Goal: Information Seeking & Learning: Learn about a topic

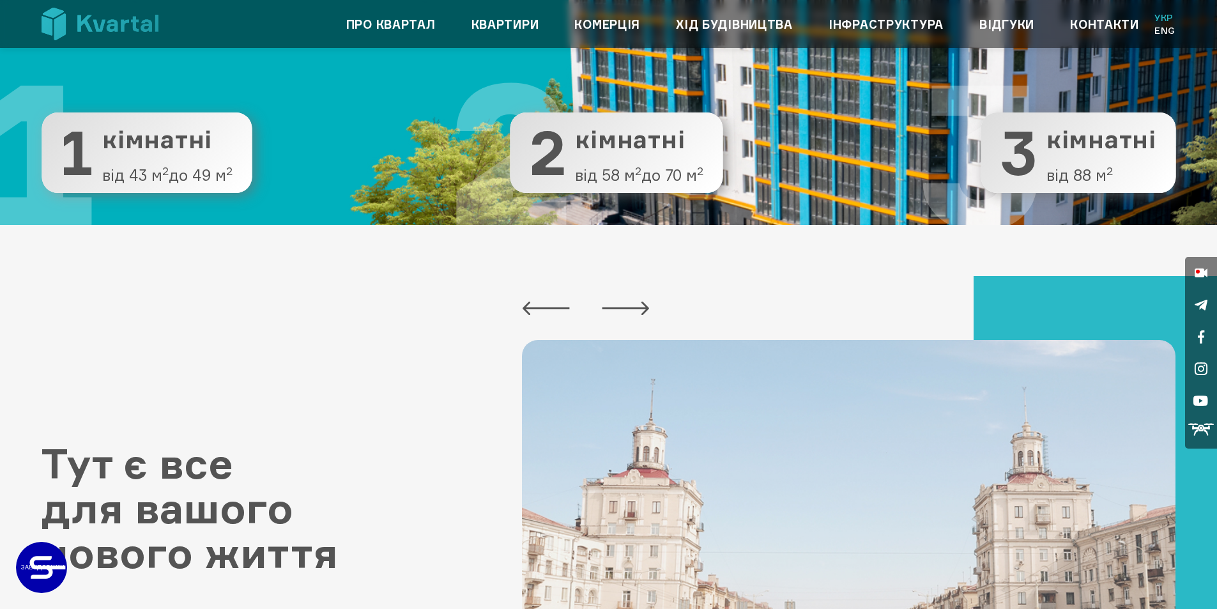
scroll to position [383, 0]
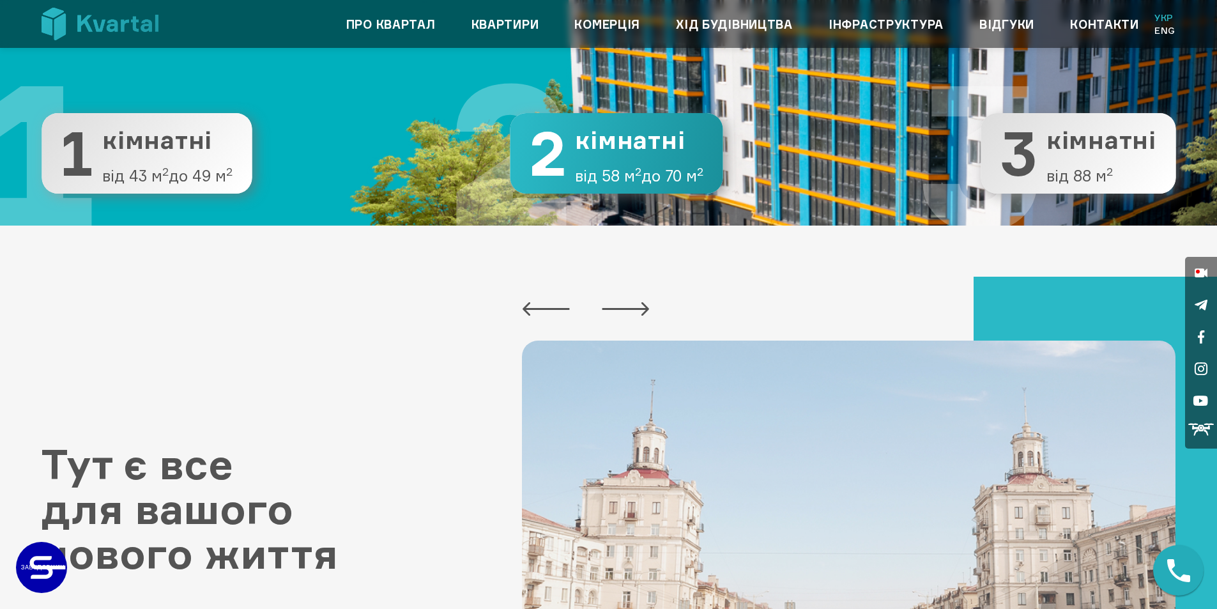
click at [602, 183] on span "від 58 м 2 до 70 м 2" at bounding box center [639, 175] width 128 height 17
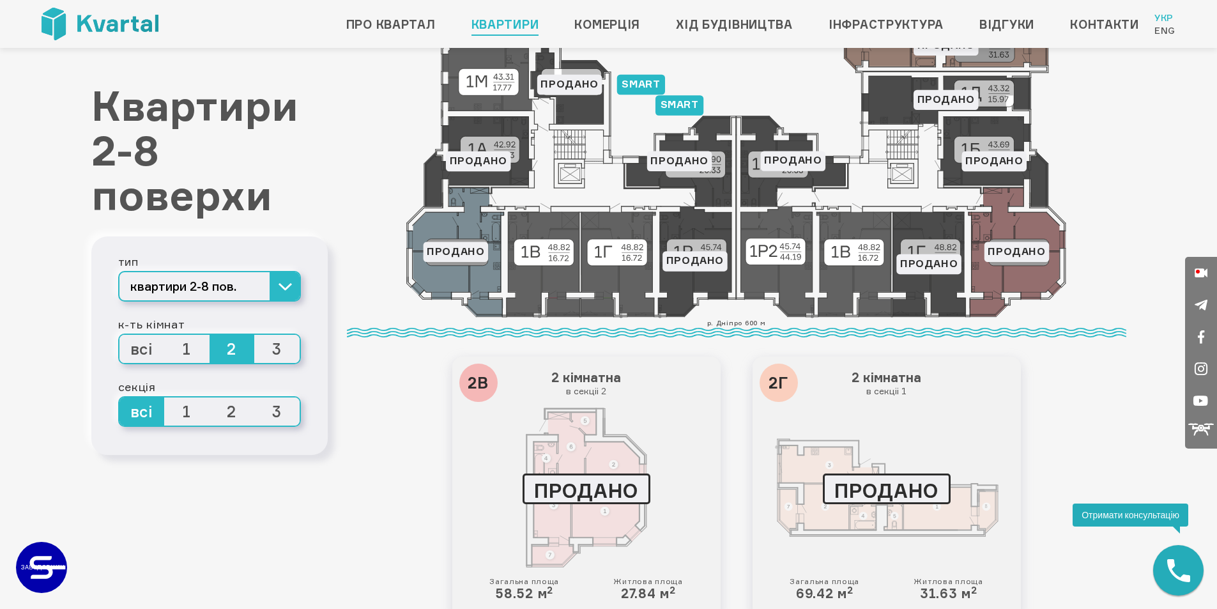
scroll to position [192, 0]
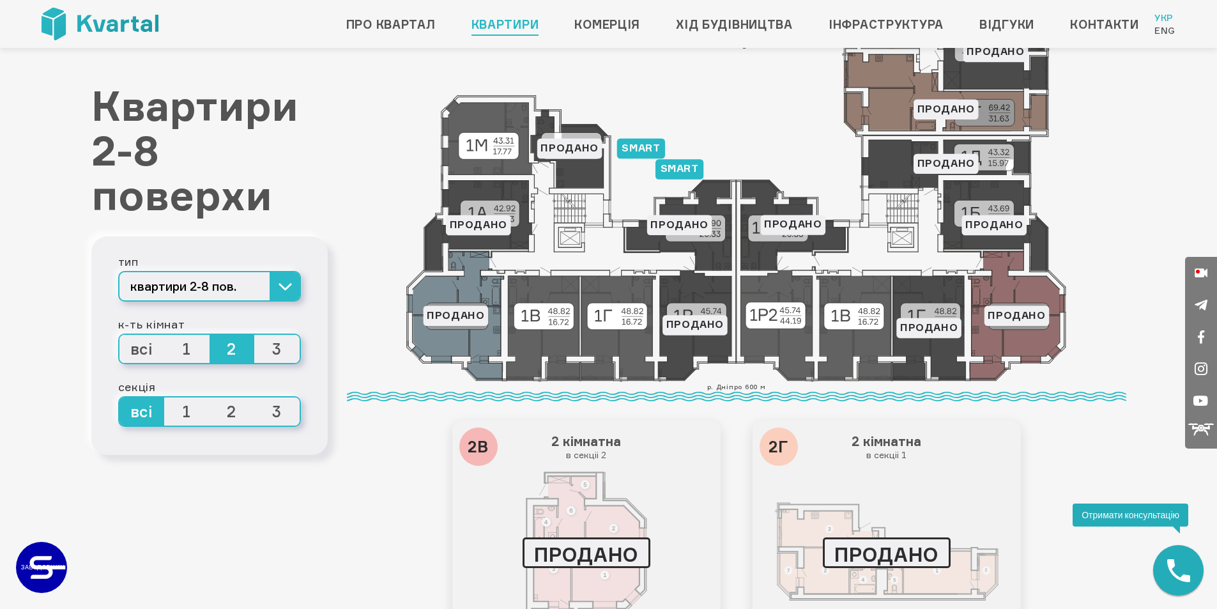
click at [1100, 211] on div "smart Продано Продано Продано Продано smart Продано Продано Продано Продано Про…" at bounding box center [736, 136] width 779 height 490
click at [835, 326] on icon at bounding box center [736, 136] width 660 height 490
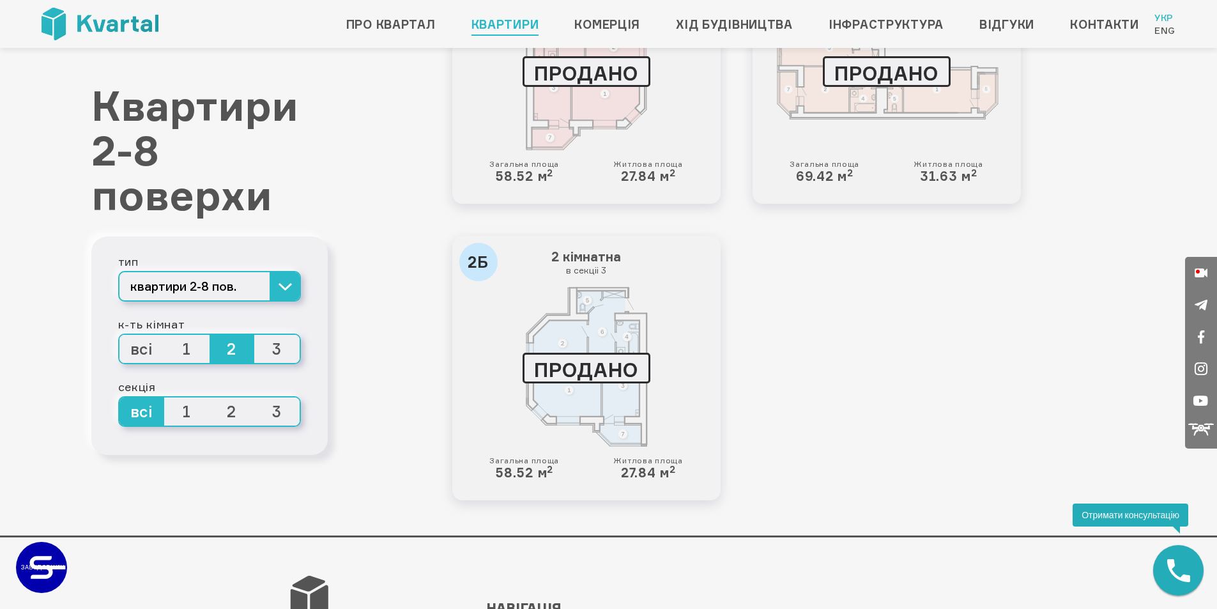
scroll to position [809, 0]
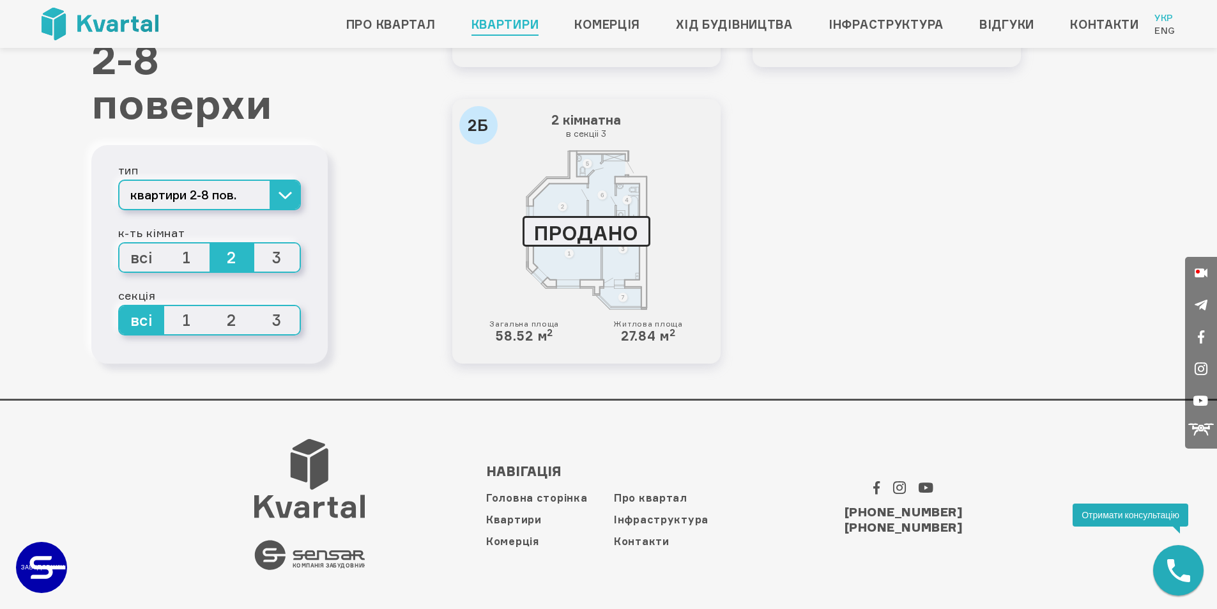
click at [184, 323] on span "1" at bounding box center [186, 320] width 45 height 28
click at [164, 306] on input "1" at bounding box center [164, 306] width 0 height 0
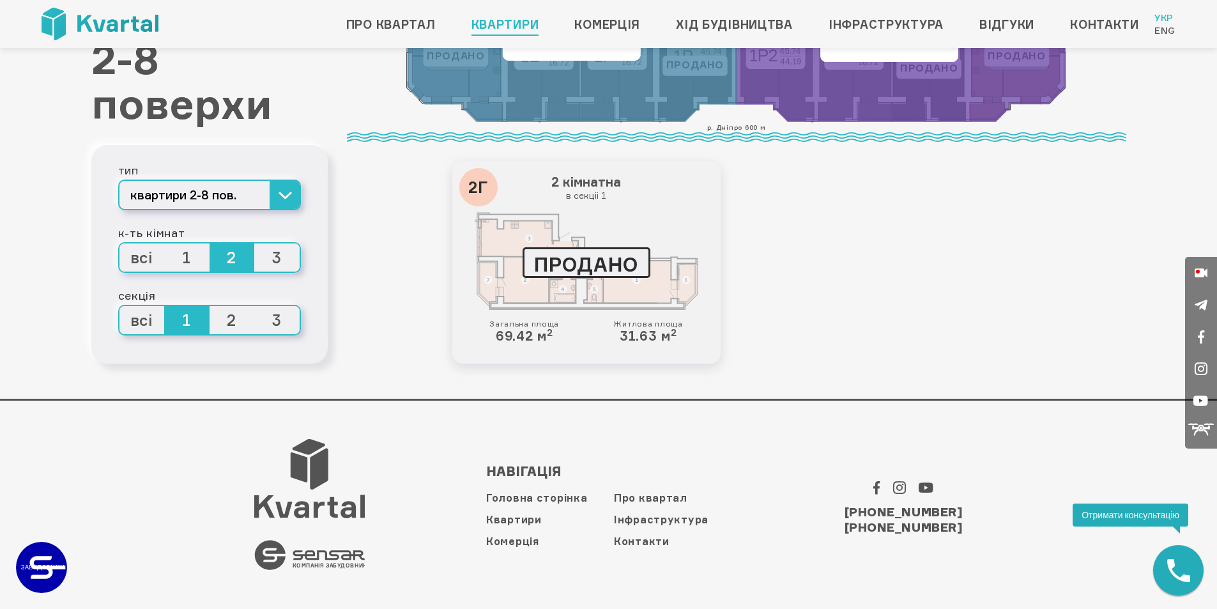
scroll to position [451, 0]
click at [137, 323] on span "всі" at bounding box center [141, 320] width 45 height 28
click at [119, 306] on input "всі" at bounding box center [119, 306] width 0 height 0
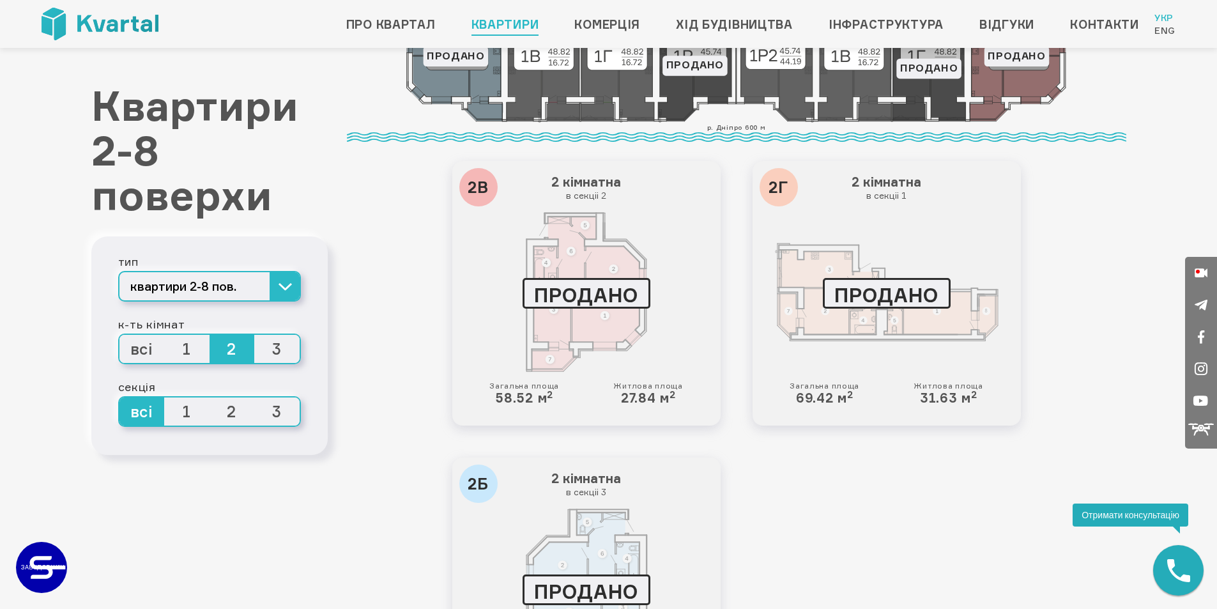
click at [139, 493] on div "Квартири 2-8 поверхи тип квартири 2-8 пов. квартири 2-8 пов. квартири 9-10 пов.…" at bounding box center [209, 177] width 236 height 1090
click at [194, 352] on span "1" at bounding box center [186, 349] width 45 height 28
click at [164, 335] on input "1" at bounding box center [164, 335] width 0 height 0
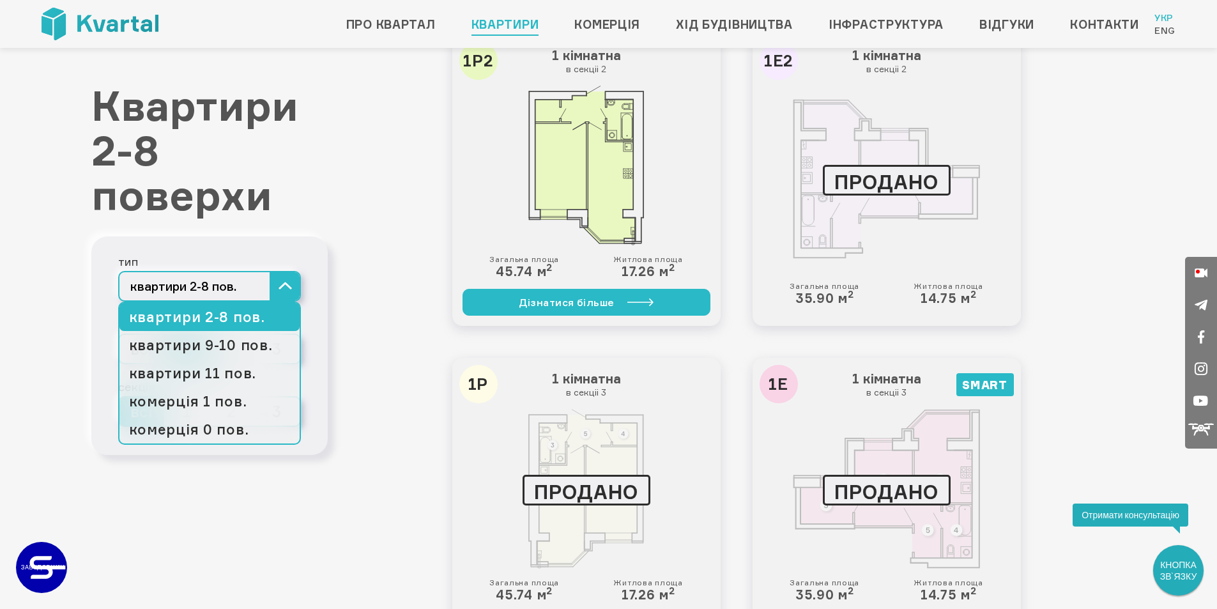
scroll to position [579, 0]
click at [293, 275] on button "квартири 2-8 пов." at bounding box center [209, 286] width 183 height 31
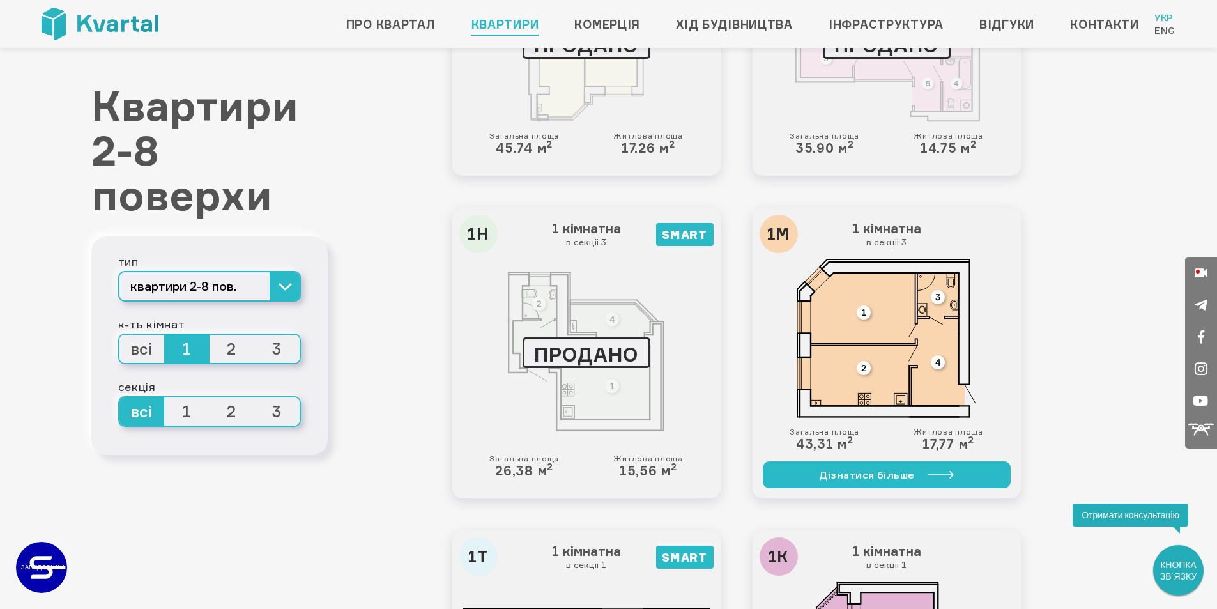
scroll to position [1026, 0]
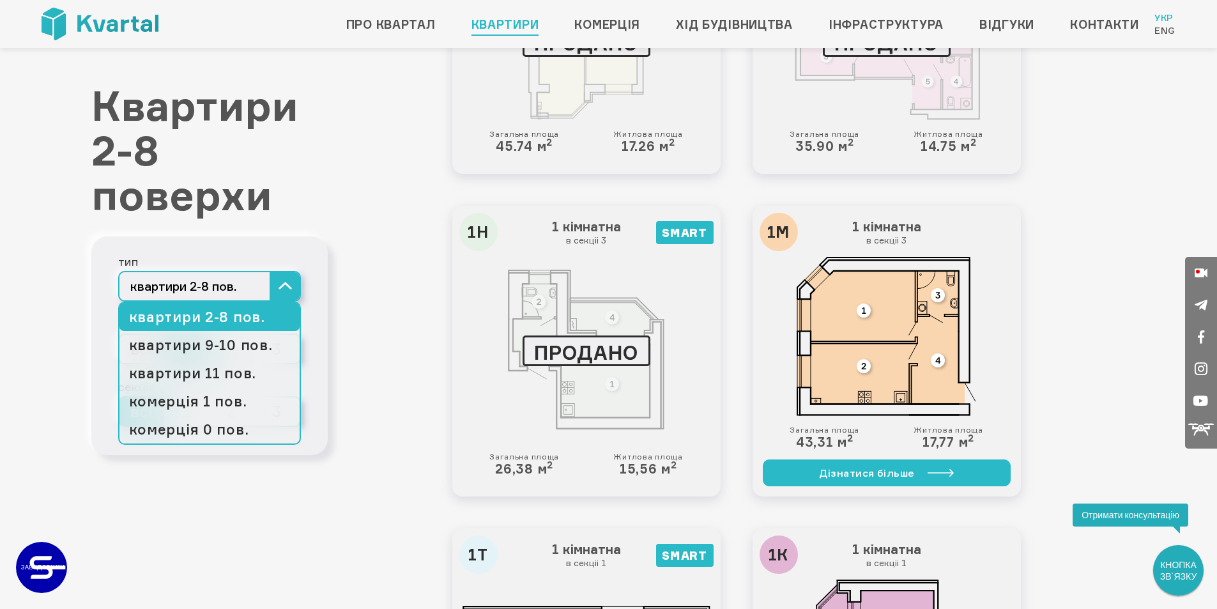
click at [293, 285] on button "квартири 2-8 пов." at bounding box center [209, 286] width 183 height 31
click at [263, 351] on link "квартири 9-10 пов." at bounding box center [209, 345] width 180 height 28
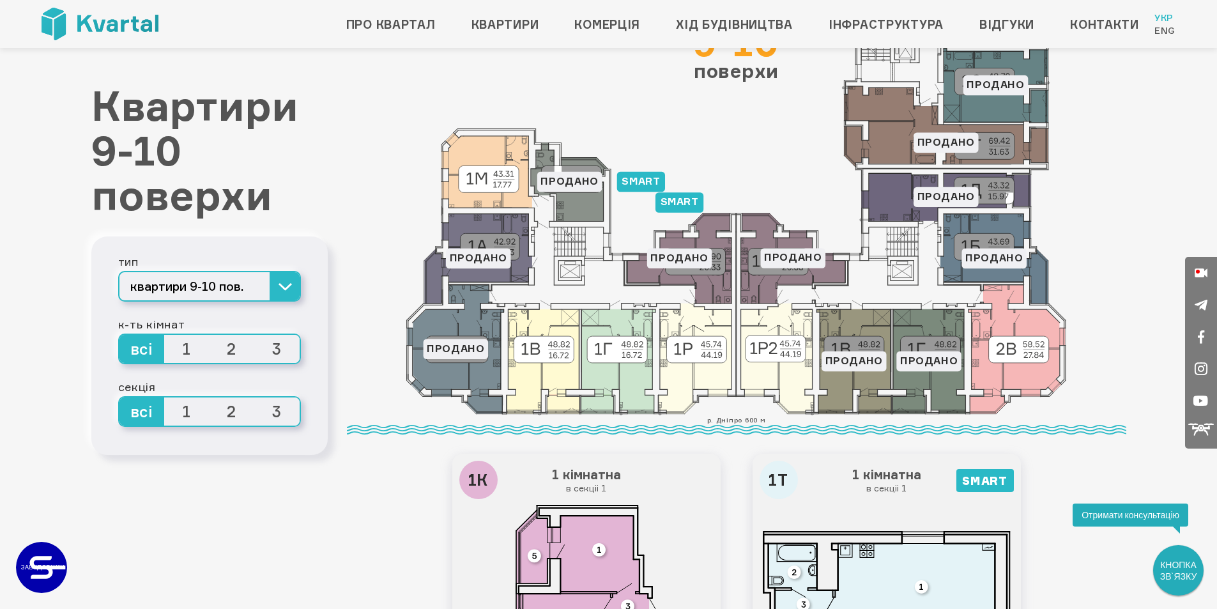
scroll to position [192, 0]
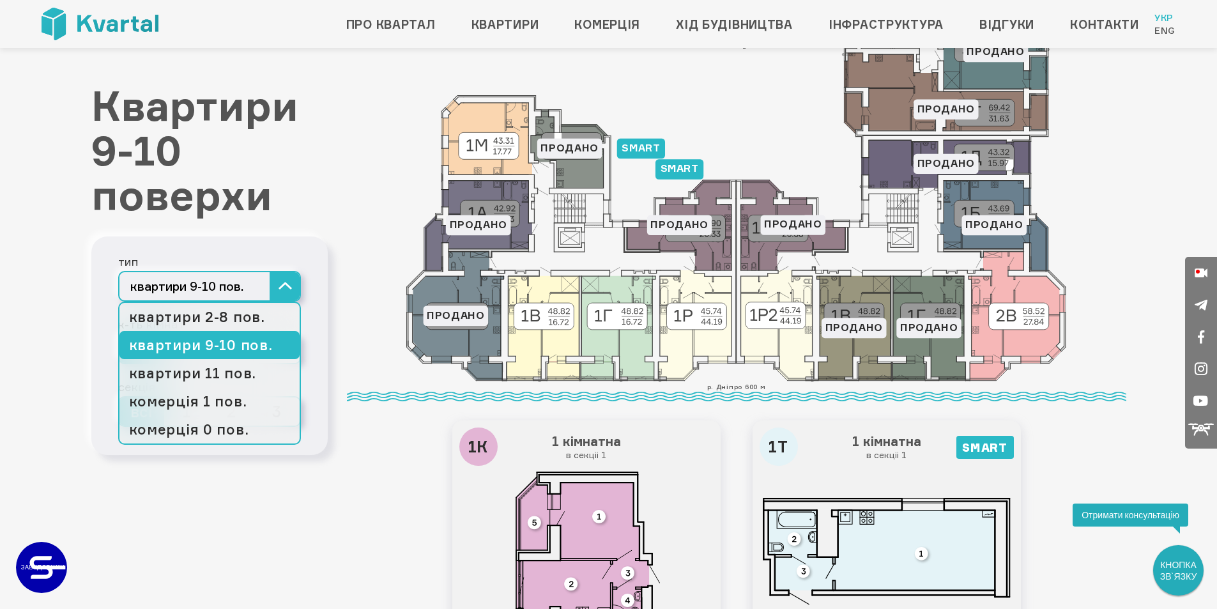
click at [291, 293] on button "квартири 9-10 пов." at bounding box center [209, 286] width 183 height 31
click at [245, 372] on link "квартири 11 пов." at bounding box center [209, 373] width 180 height 28
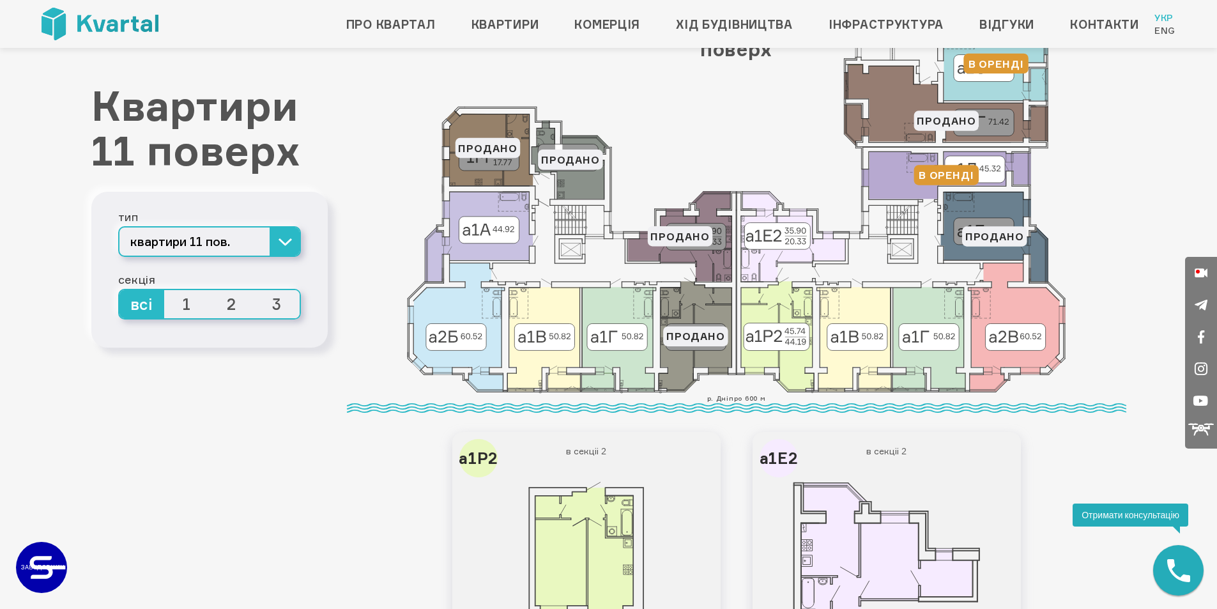
scroll to position [192, 0]
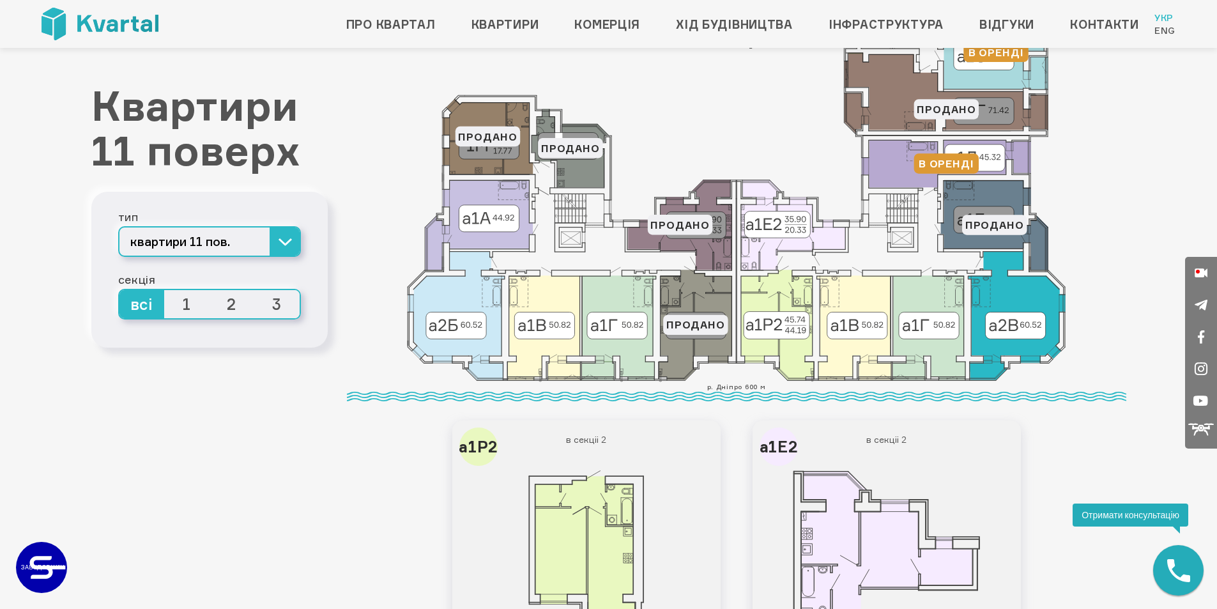
click at [1000, 337] on icon at bounding box center [1016, 315] width 97 height 129
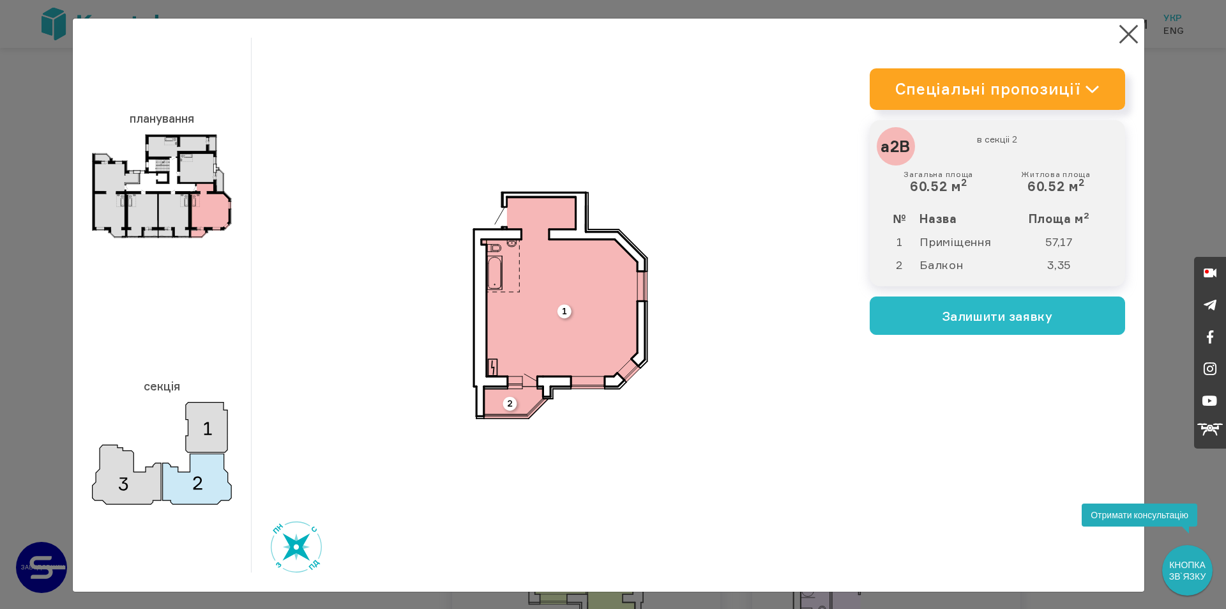
click at [1143, 239] on div "× планування секція план 3D 2" at bounding box center [613, 304] width 1226 height 609
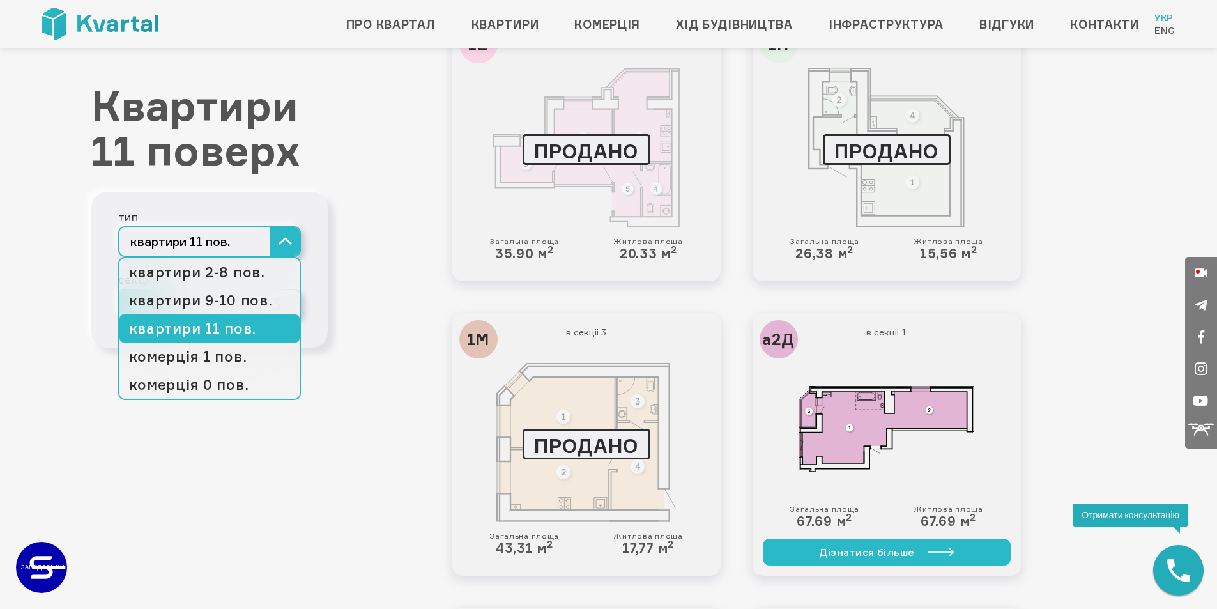
scroll to position [1213, 0]
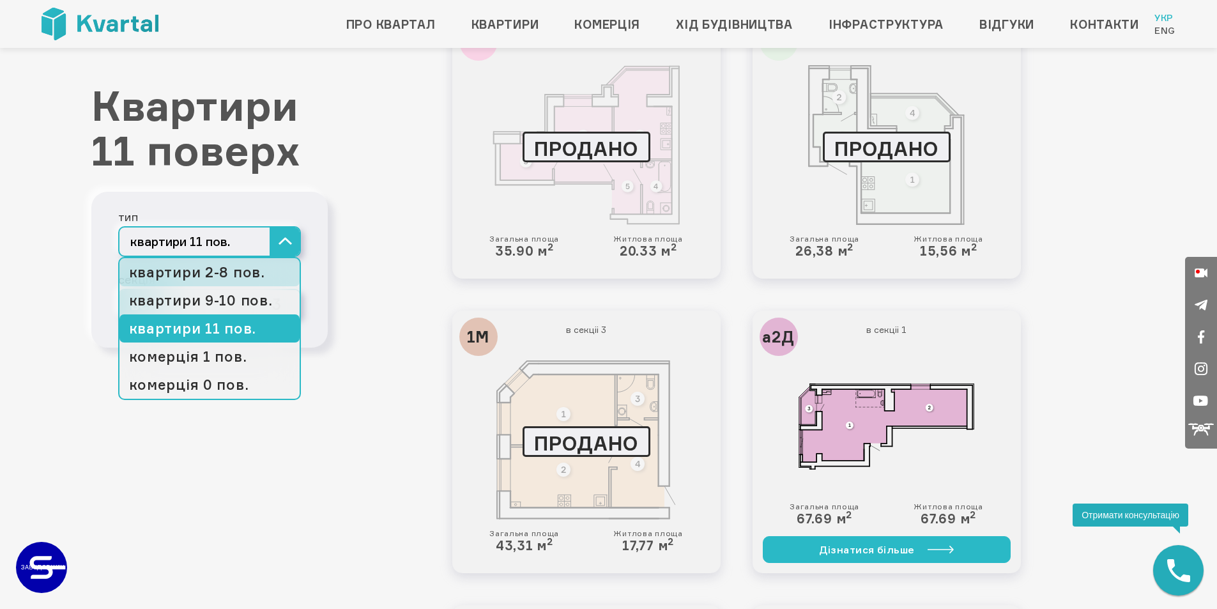
click at [220, 273] on link "квартири 2-8 пов." at bounding box center [209, 272] width 180 height 28
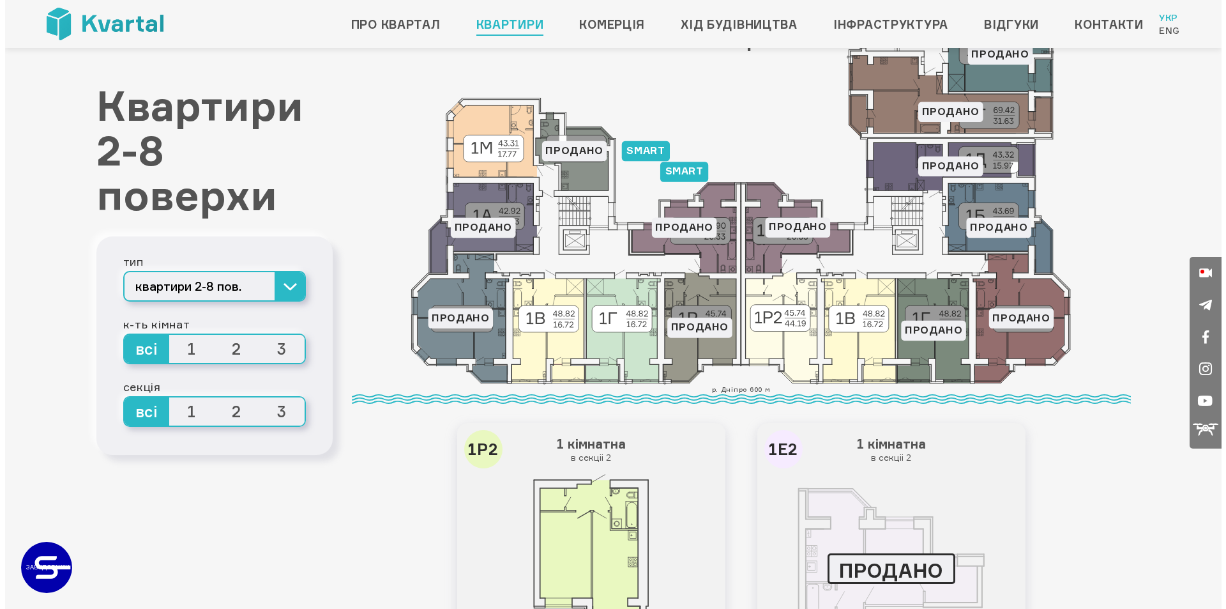
scroll to position [192, 0]
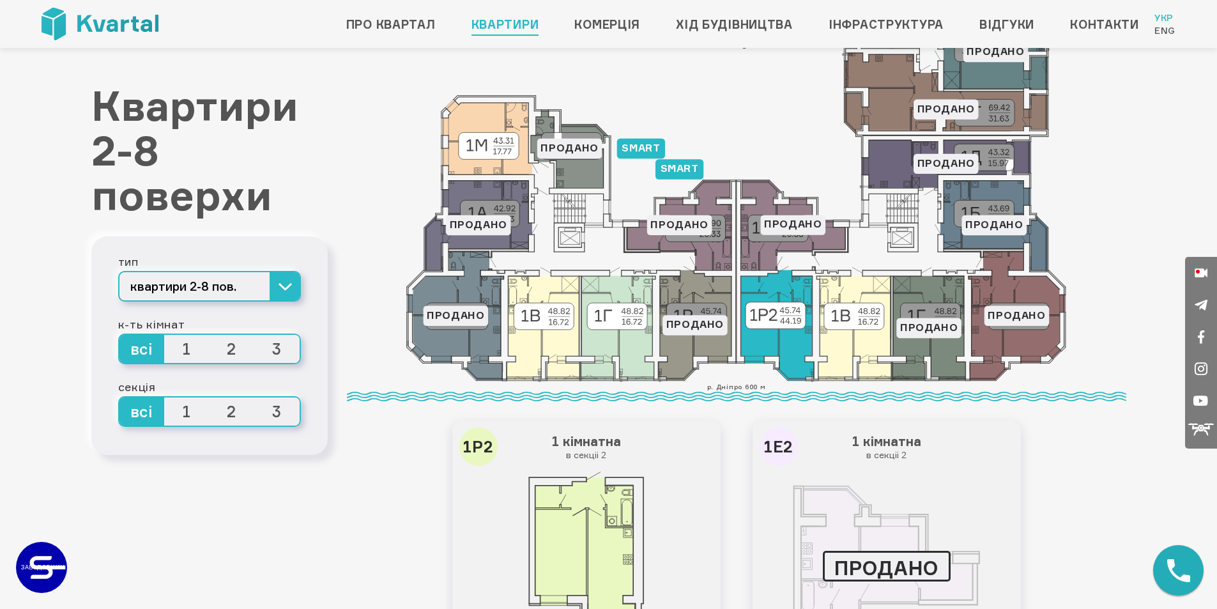
click at [787, 318] on icon at bounding box center [777, 325] width 73 height 110
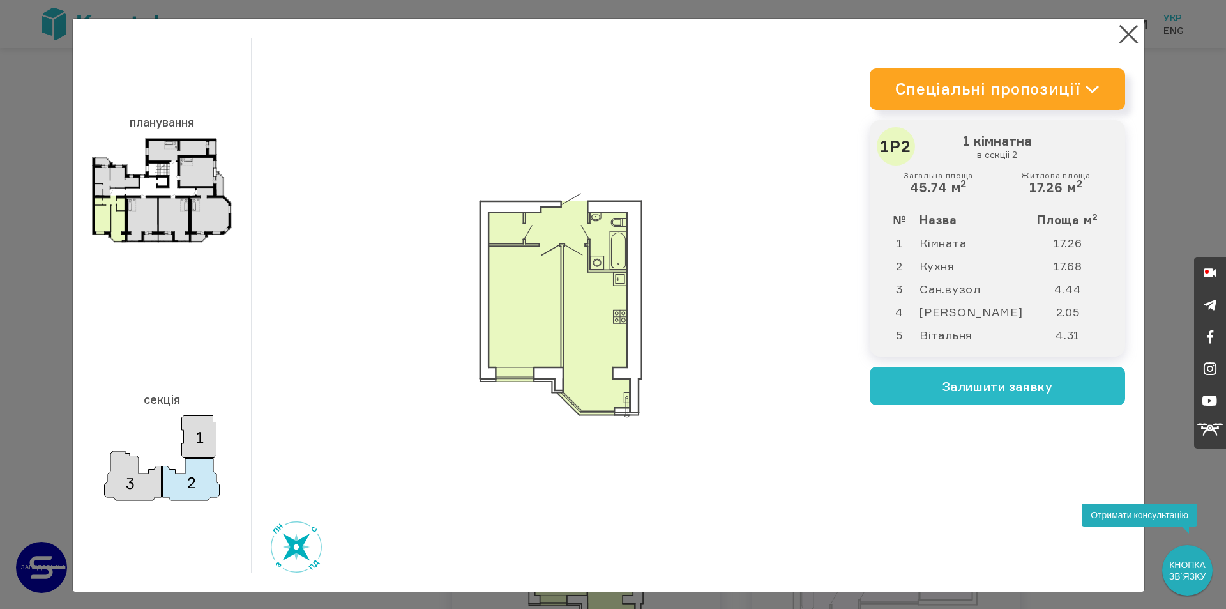
scroll to position [1, 0]
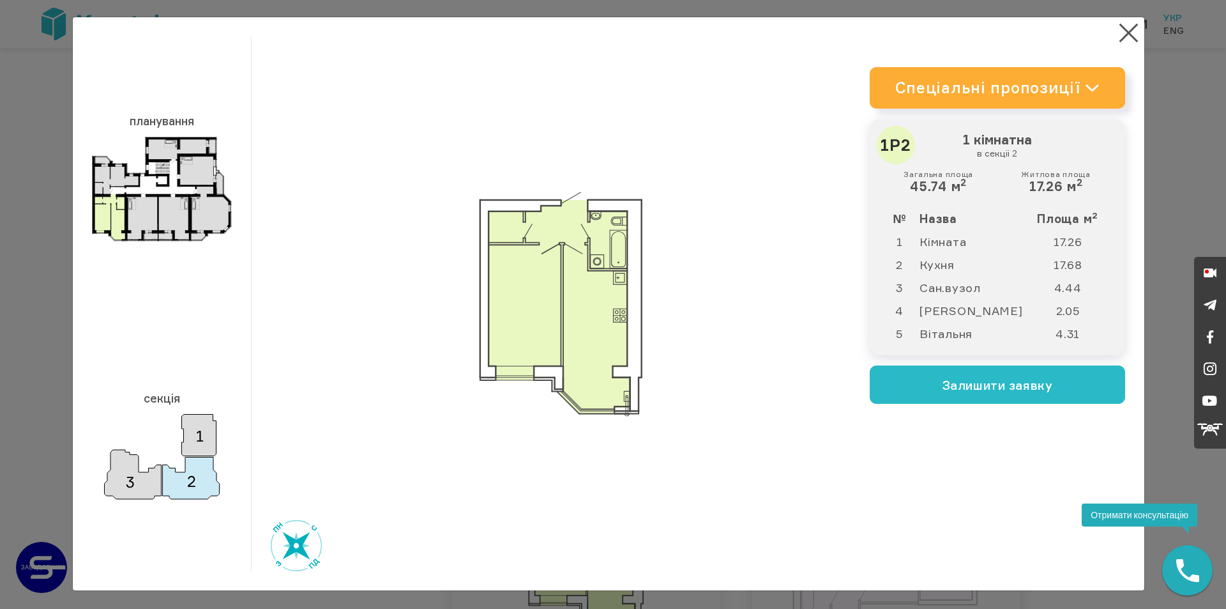
click at [1089, 91] on icon at bounding box center [1092, 88] width 15 height 8
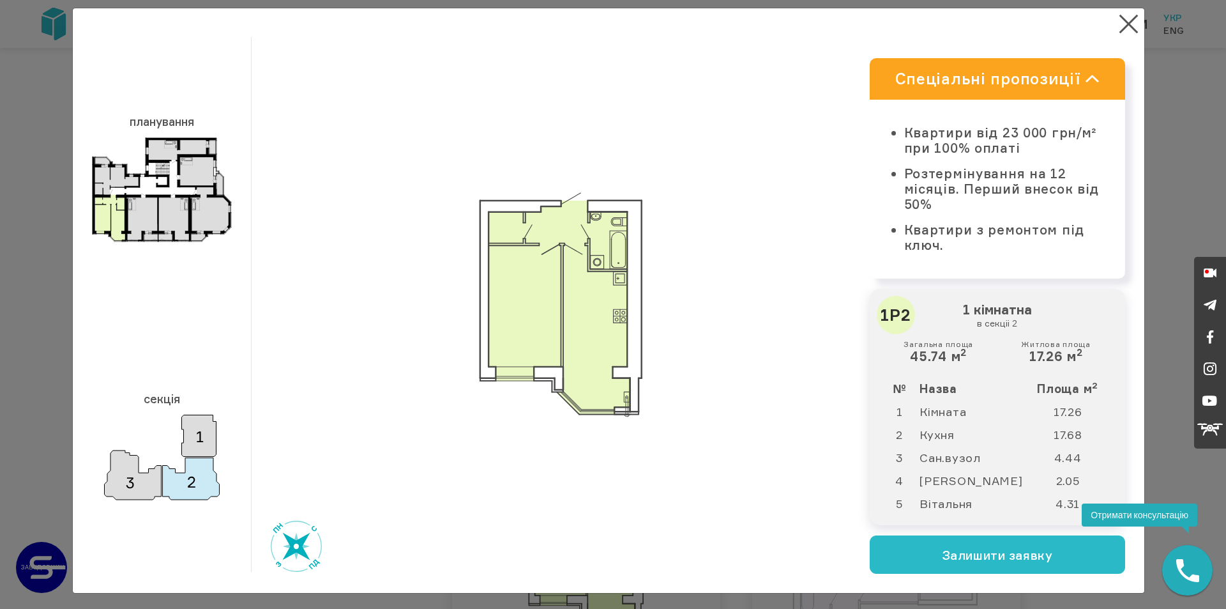
scroll to position [13, 0]
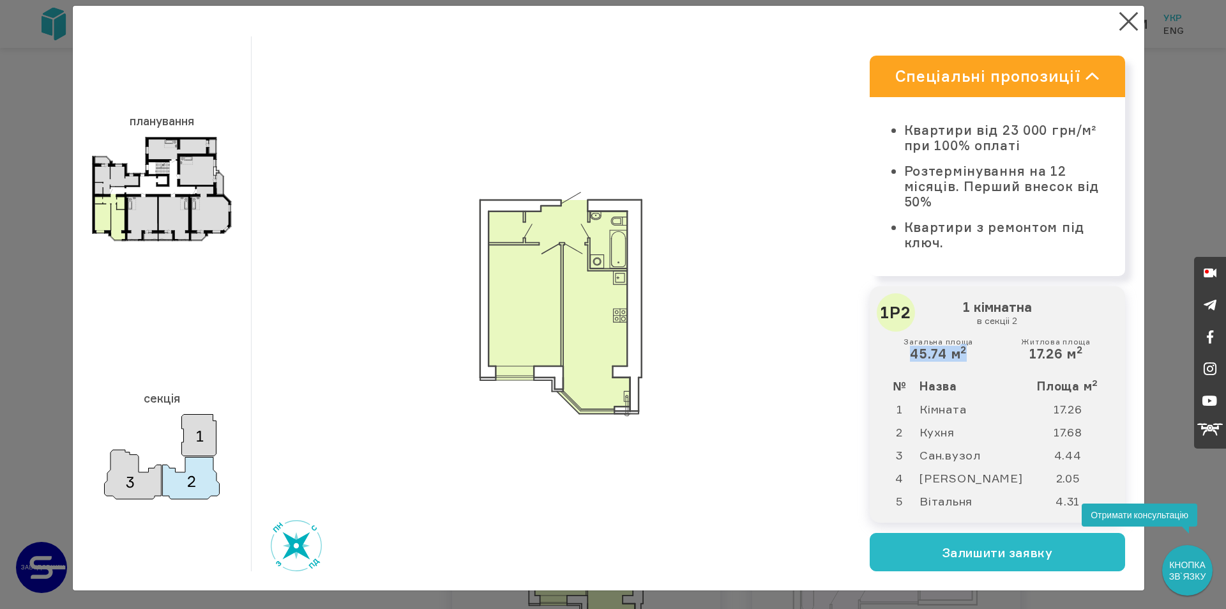
drag, startPoint x: 900, startPoint y: 354, endPoint x: 978, endPoint y: 354, distance: 77.9
click at [978, 354] on div "Загальна площа 45.74 м 2 Житлова площа 17.26 м 2" at bounding box center [997, 349] width 235 height 24
click at [1118, 26] on button "×" at bounding box center [1128, 21] width 25 height 25
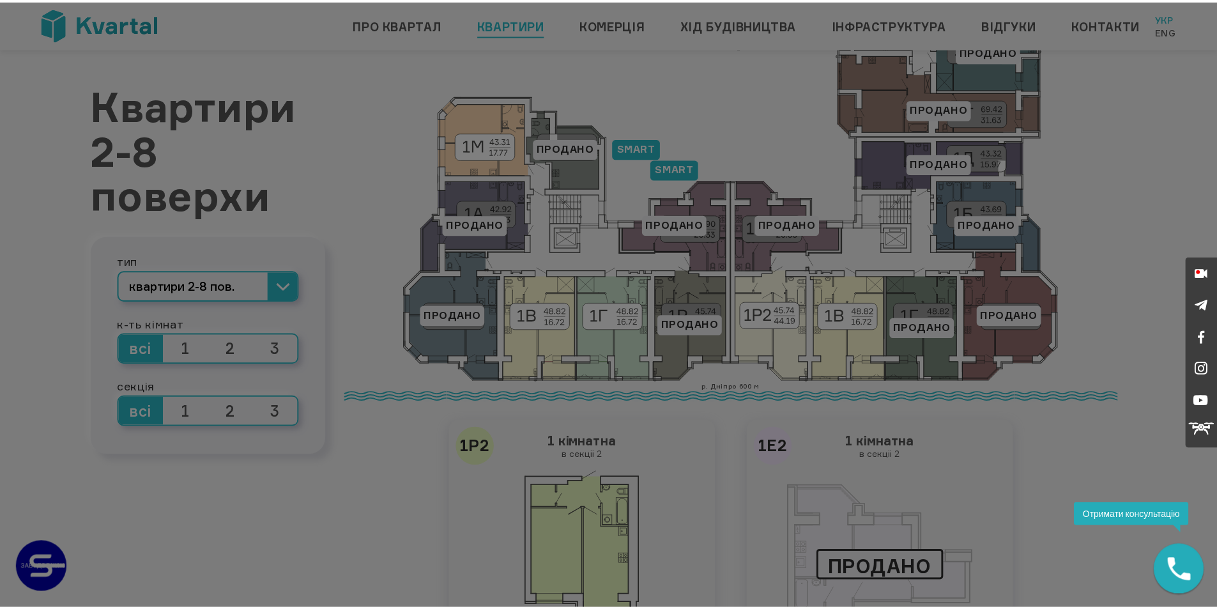
scroll to position [1, 0]
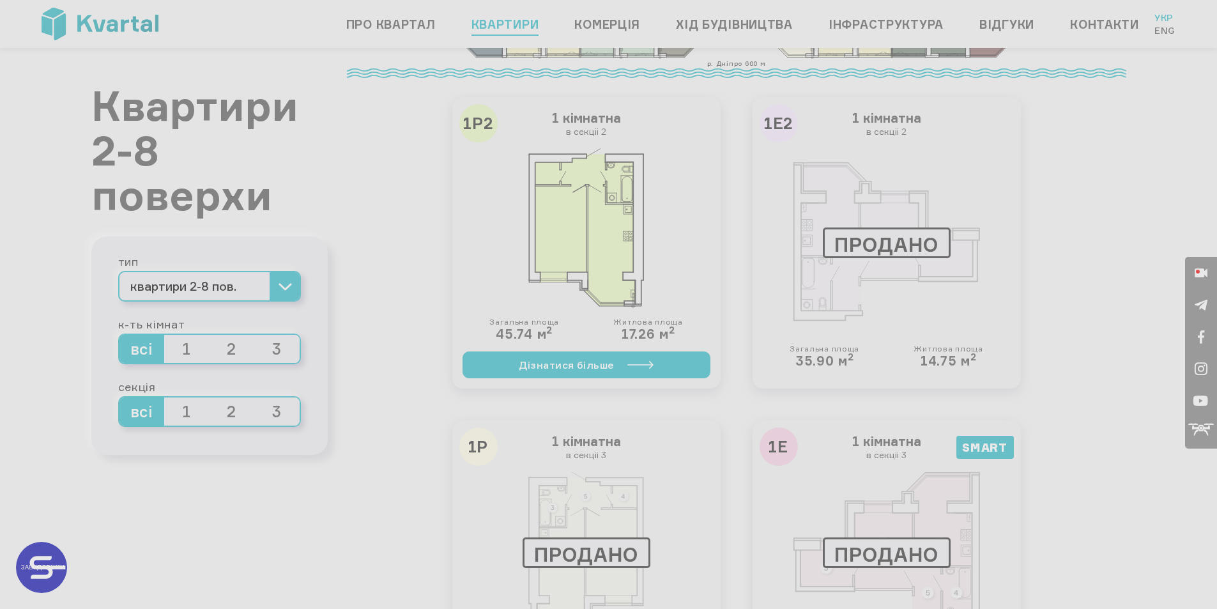
type input "+380"
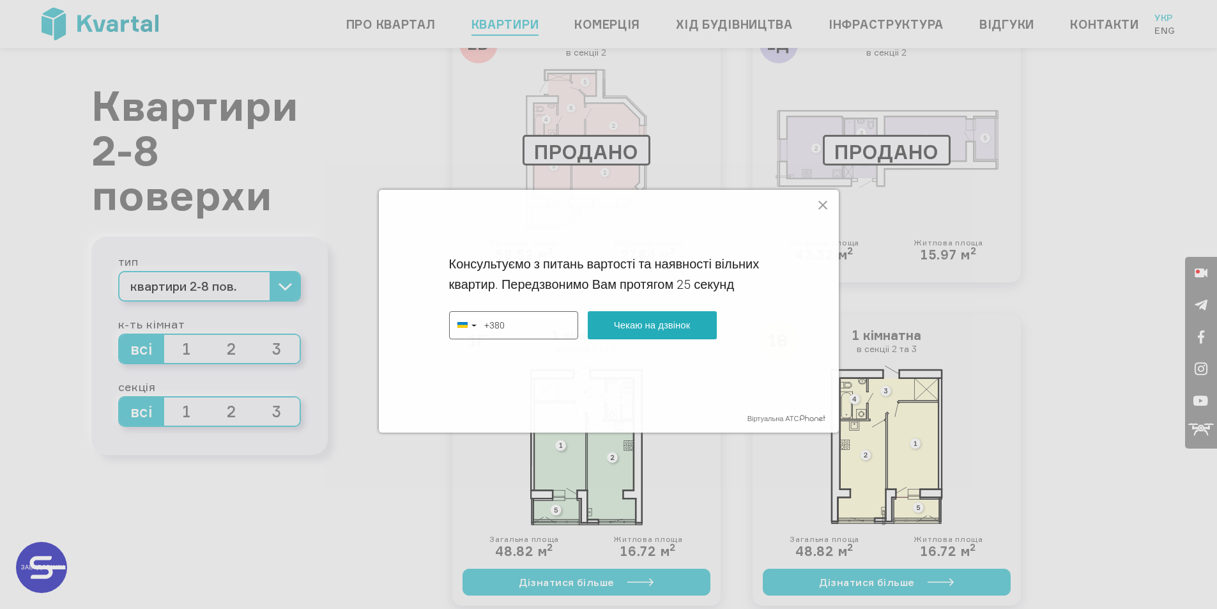
scroll to position [2299, 0]
